Goal: Information Seeking & Learning: Learn about a topic

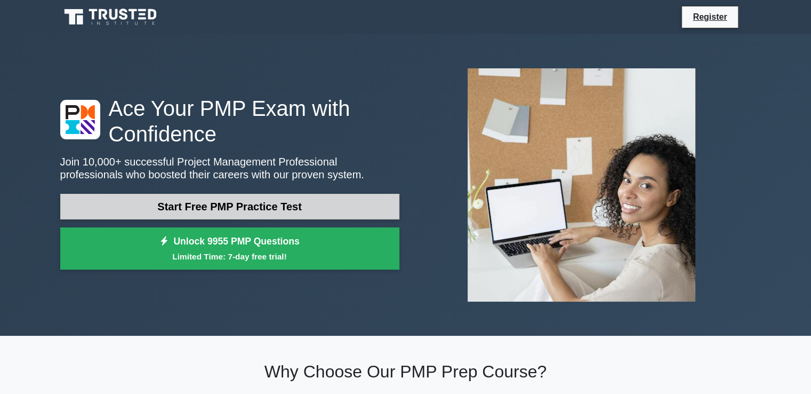
click at [317, 204] on link "Start Free PMP Practice Test" at bounding box center [229, 207] width 339 height 26
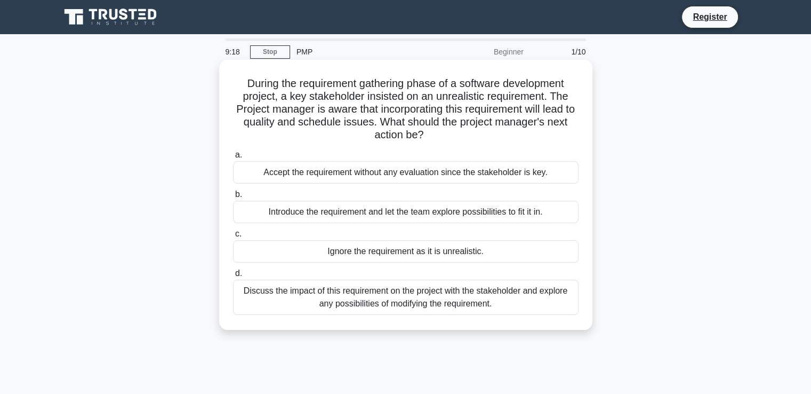
click at [483, 301] on div "Discuss the impact of this requirement on the project with the stakeholder and …" at bounding box center [406, 296] width 346 height 35
click at [233, 277] on input "d. Discuss the impact of this requirement on the project with the stakeholder a…" at bounding box center [233, 273] width 0 height 7
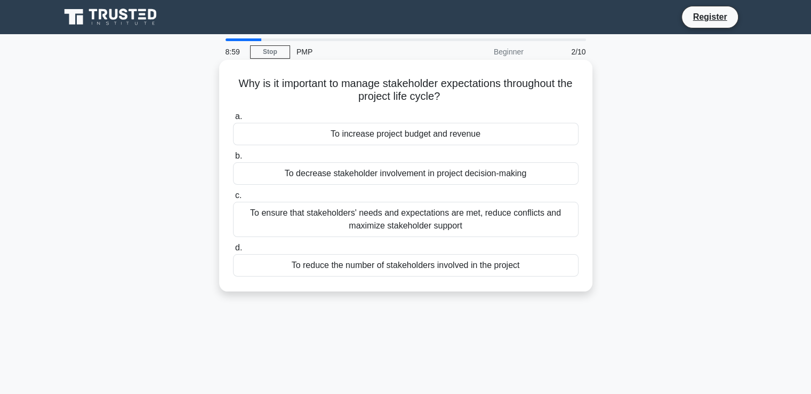
click at [464, 219] on div "To ensure that stakeholders' needs and expectations are met, reduce conflicts a…" at bounding box center [406, 219] width 346 height 35
click at [233, 199] on input "c. To ensure that stakeholders' needs and expectations are met, reduce conflict…" at bounding box center [233, 195] width 0 height 7
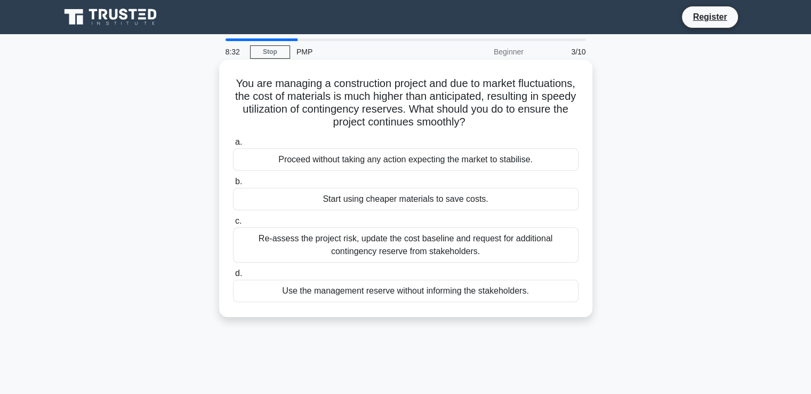
click at [442, 241] on div "Re-assess the project risk, update the cost baseline and request for additional…" at bounding box center [406, 244] width 346 height 35
click at [233, 225] on input "c. Re-assess the project risk, update the cost baseline and request for additio…" at bounding box center [233, 221] width 0 height 7
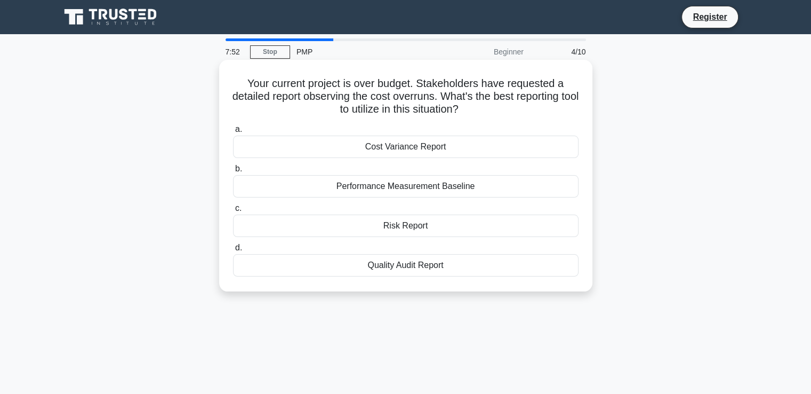
click at [439, 148] on div "Cost Variance Report" at bounding box center [406, 146] width 346 height 22
click at [233, 133] on input "a. Cost Variance Report" at bounding box center [233, 129] width 0 height 7
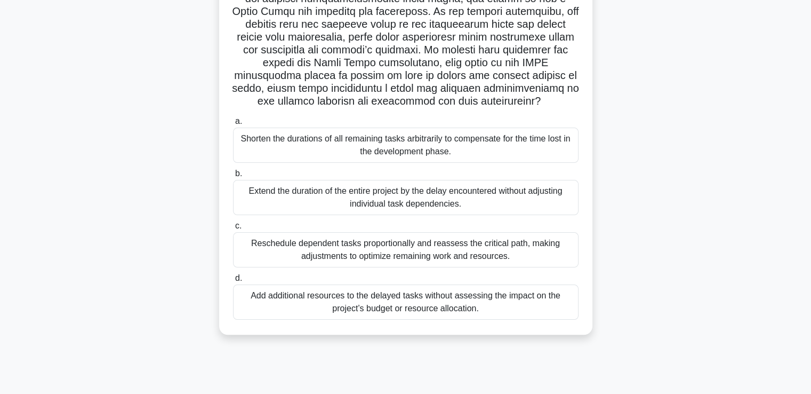
scroll to position [183, 0]
